Goal: Information Seeking & Learning: Stay updated

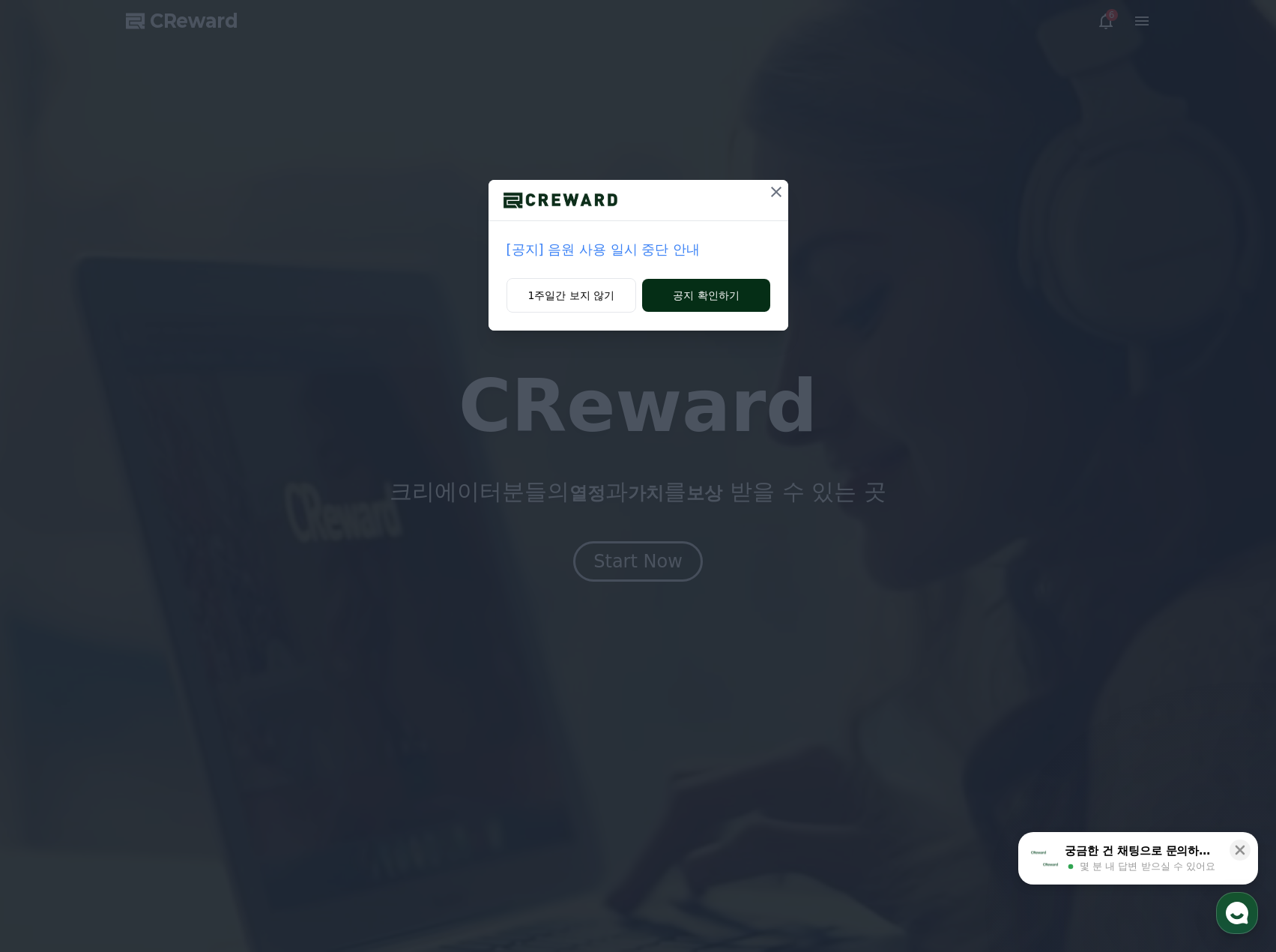
click at [728, 298] on button "공지 확인하기" at bounding box center [706, 295] width 127 height 33
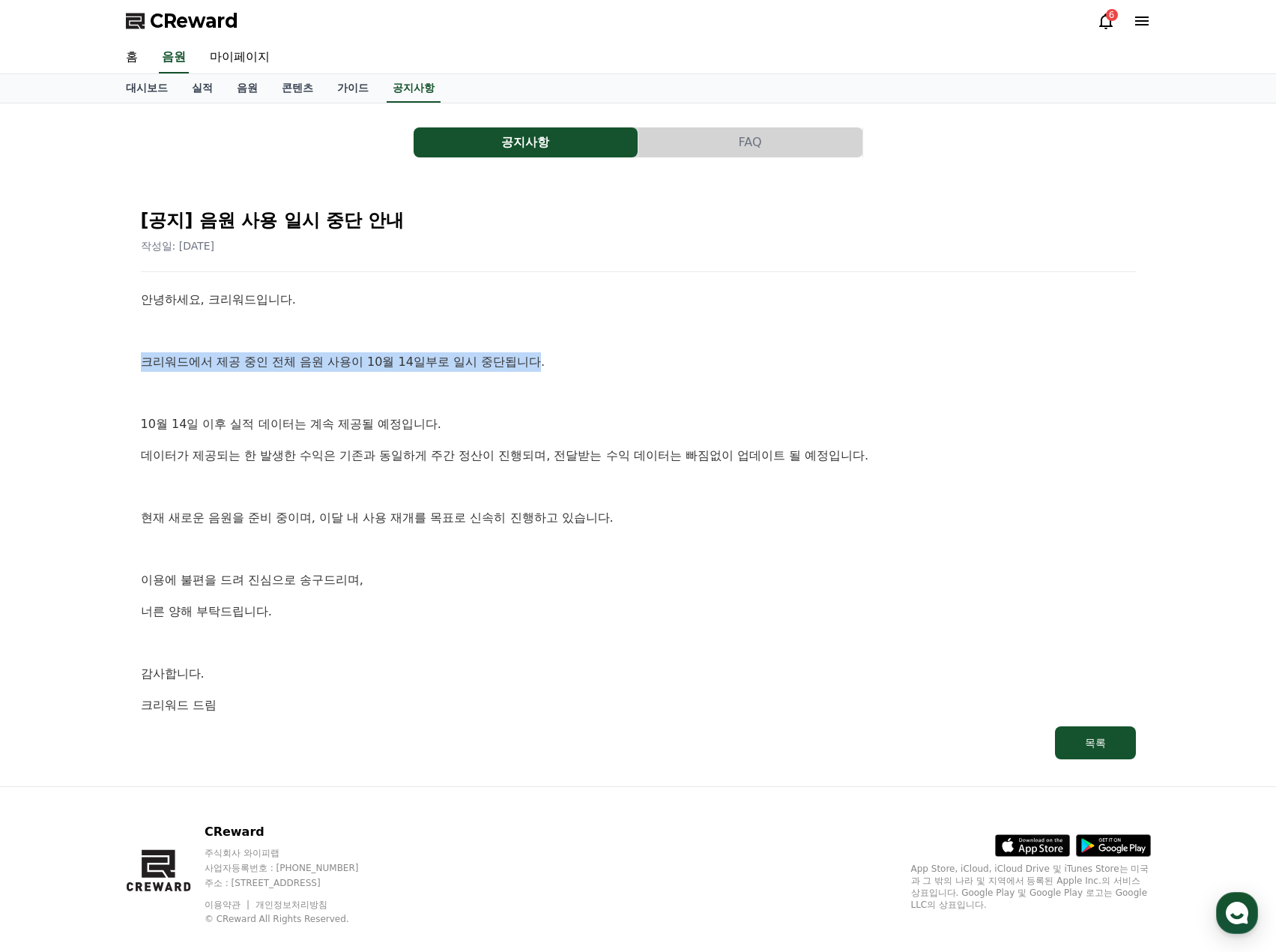
drag, startPoint x: 146, startPoint y: 355, endPoint x: 538, endPoint y: 358, distance: 392.0
click at [538, 358] on p "크리워드에서 제공 중인 전체 음원 사용이 10월 14일부로 일시 중단됩니다." at bounding box center [638, 362] width 995 height 20
click at [637, 376] on div "안녕하세요, 크리워드입니다. 크리워드에서 제공 중인 전체 음원 사용이 10월 14일부로 일시 중단됩니다. [DATE] 이후 실적 데이터는 계속…" at bounding box center [638, 502] width 995 height 424
drag, startPoint x: 601, startPoint y: 340, endPoint x: 615, endPoint y: 389, distance: 51.0
click at [601, 340] on p at bounding box center [638, 331] width 995 height 20
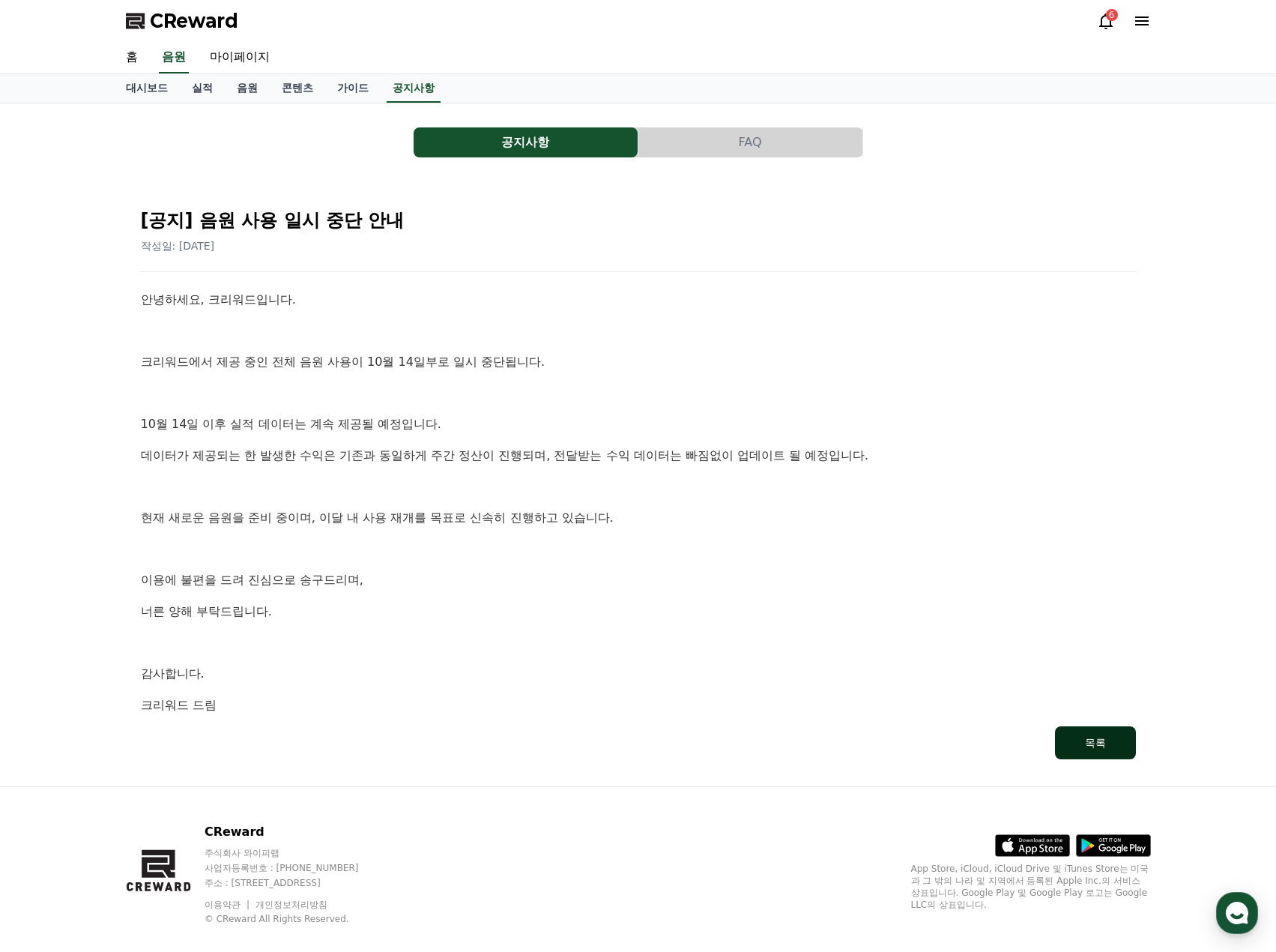
click at [1075, 732] on button "목록" at bounding box center [1095, 742] width 80 height 33
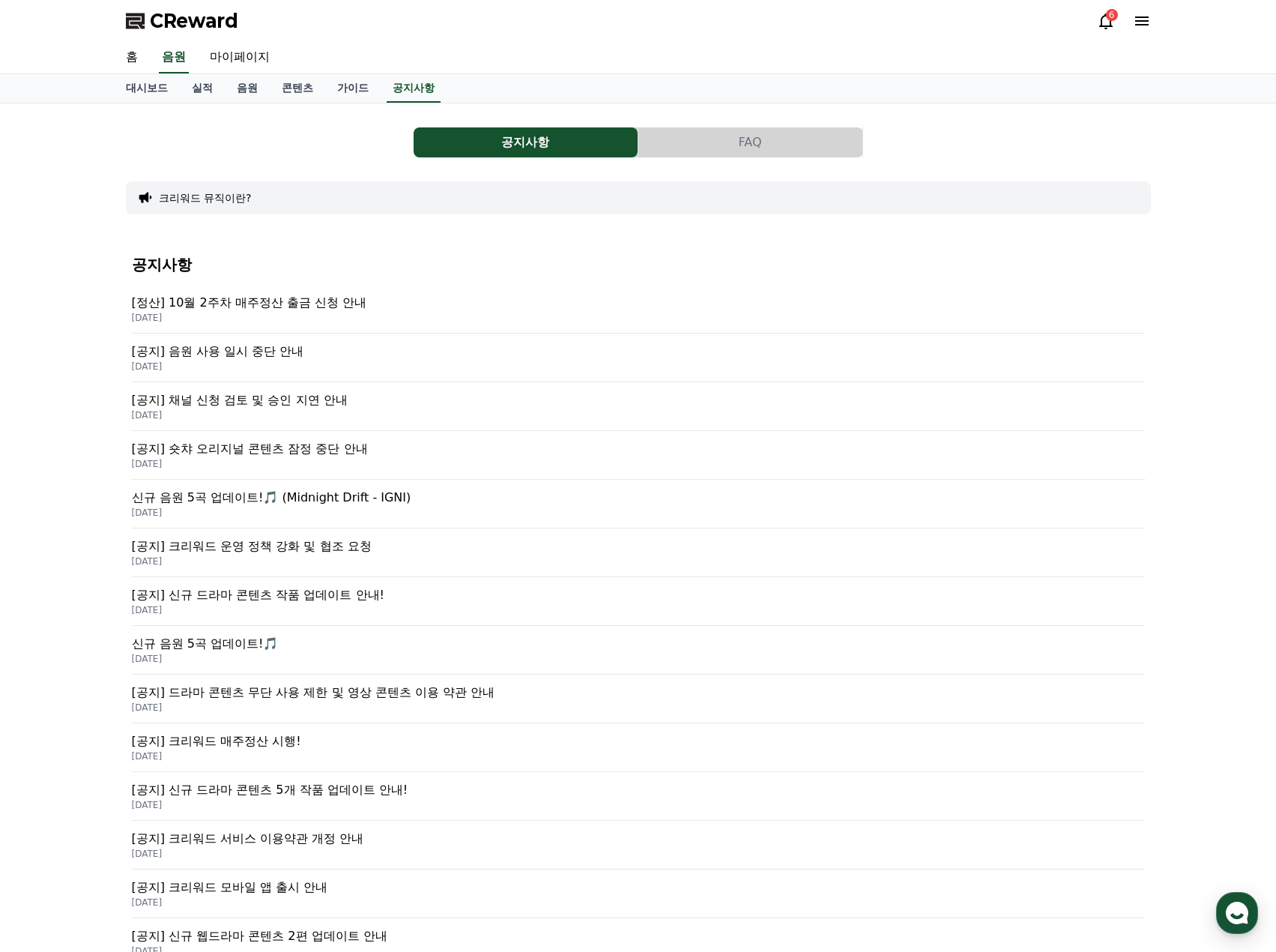
click at [271, 300] on p "[정산] 10월 2주차 매주정산 출금 신청 안내" at bounding box center [638, 303] width 1013 height 18
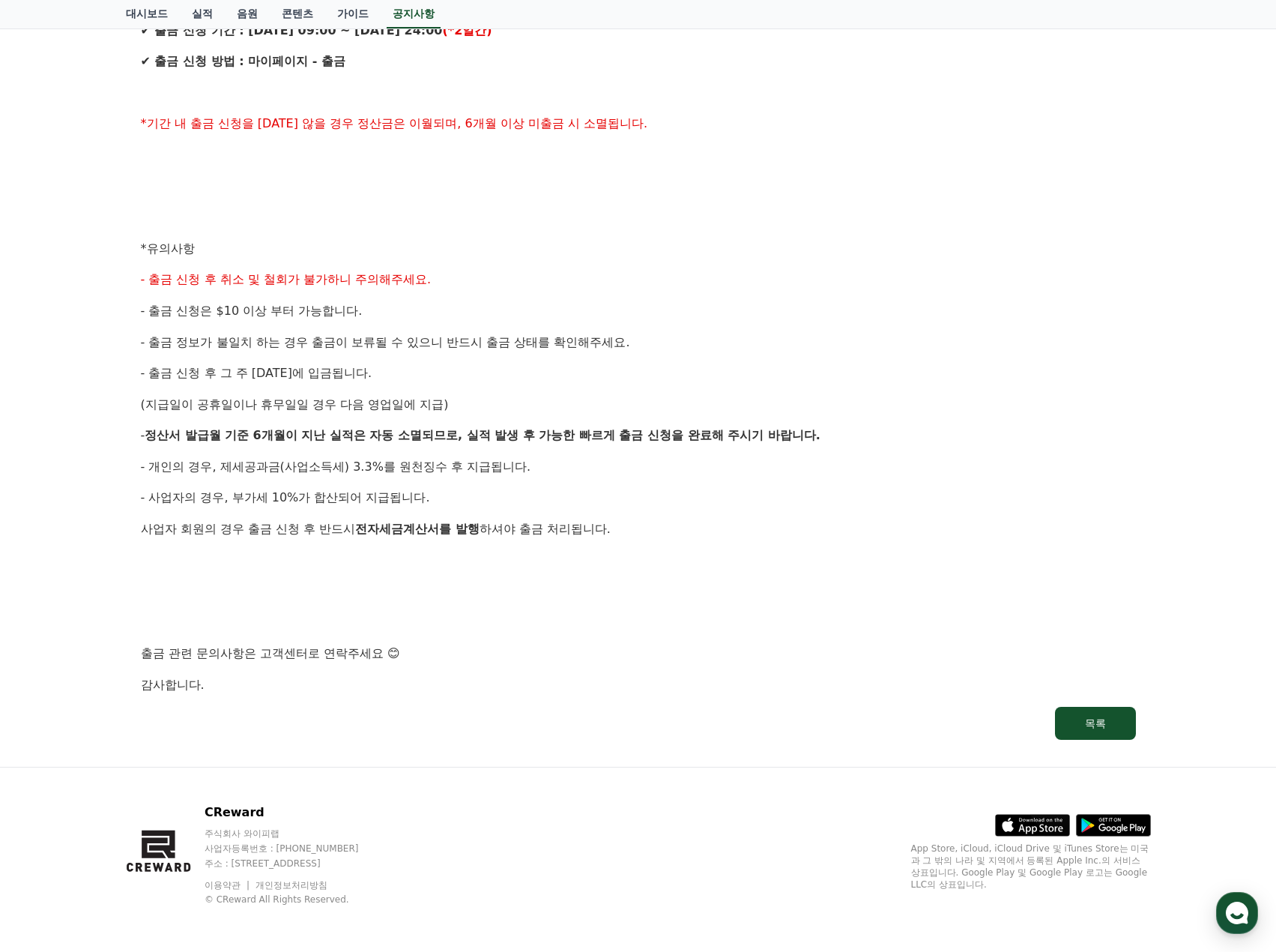
scroll to position [458, 0]
click at [1135, 723] on button "목록" at bounding box center [1095, 721] width 80 height 33
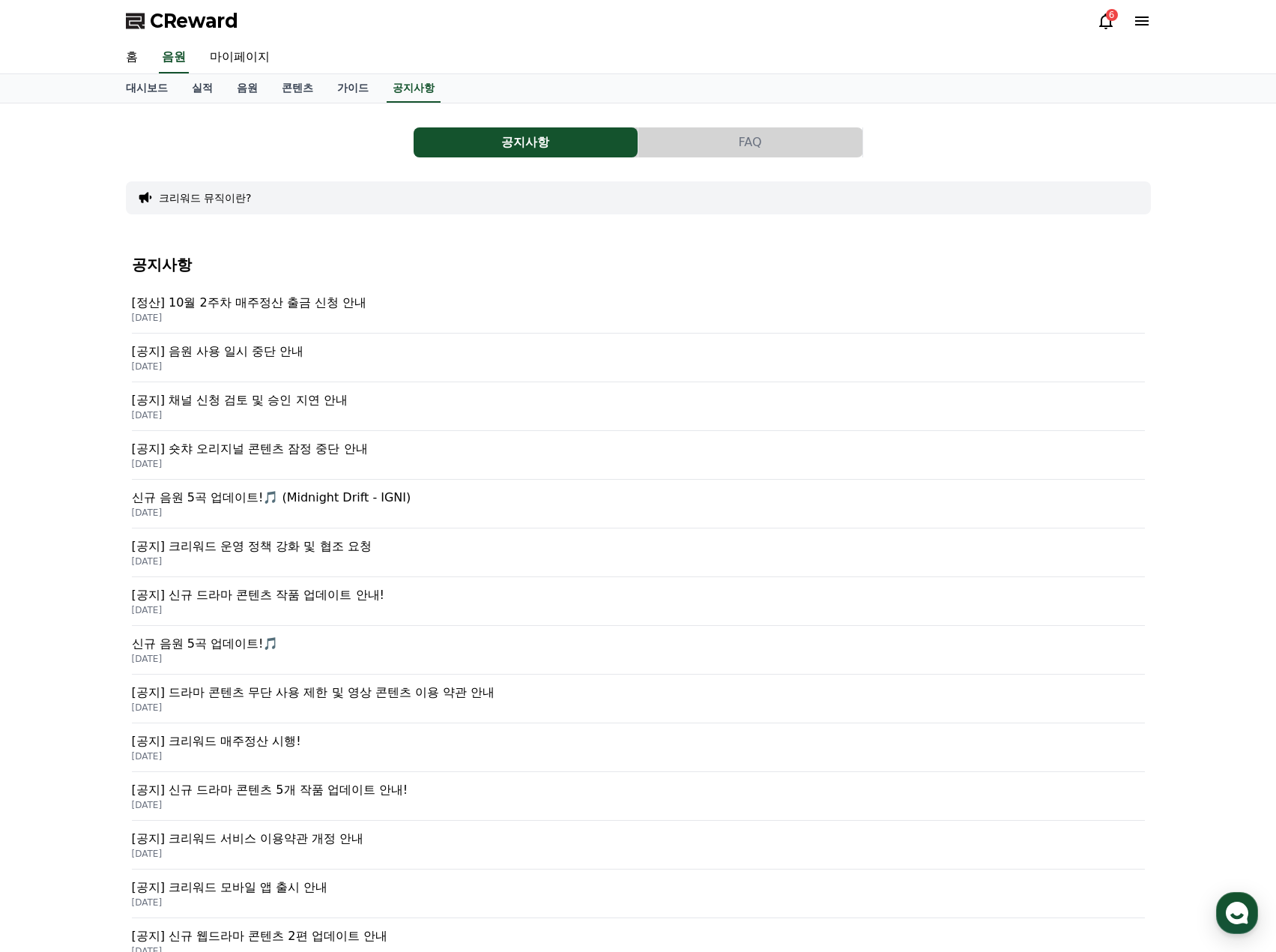
click at [266, 355] on p "[공지] 음원 사용 일시 중단 안내" at bounding box center [638, 352] width 1013 height 18
